Goal: Use online tool/utility

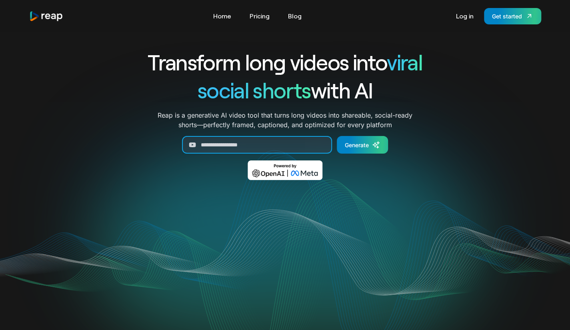
click at [277, 140] on input "Generate Form" at bounding box center [257, 145] width 150 height 18
click at [462, 12] on link "Log in" at bounding box center [465, 16] width 26 height 13
click at [496, 18] on div "Get started" at bounding box center [507, 16] width 30 height 8
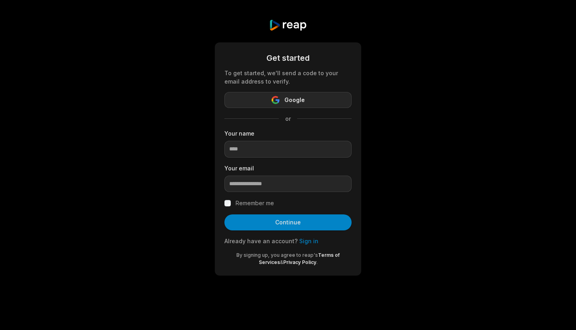
click at [296, 104] on span "Google" at bounding box center [294, 100] width 20 height 10
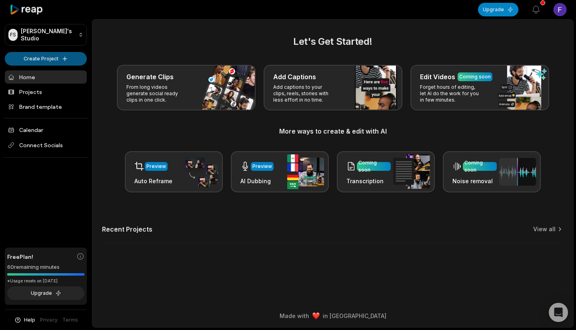
click at [51, 54] on html "FS Fernando's Studio Create Project Home Projects Brand template Calendar Conne…" at bounding box center [288, 165] width 576 height 330
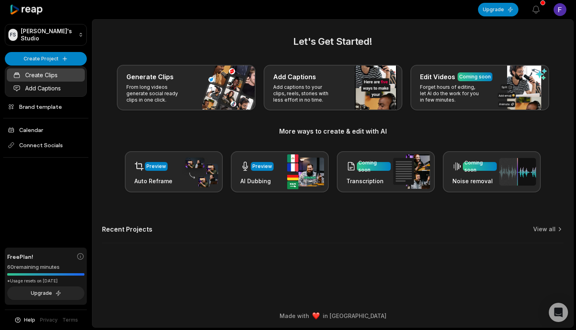
click at [45, 76] on link "Create Clips" at bounding box center [46, 74] width 78 height 13
